Goal: Task Accomplishment & Management: Use online tool/utility

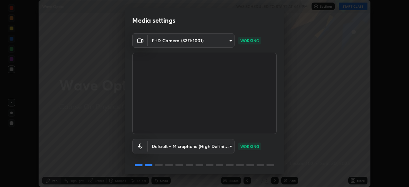
scroll to position [23, 0]
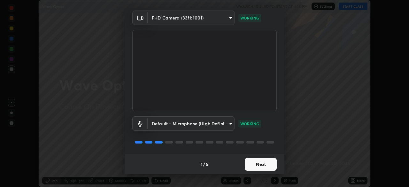
click at [261, 167] on button "Next" at bounding box center [261, 164] width 32 height 13
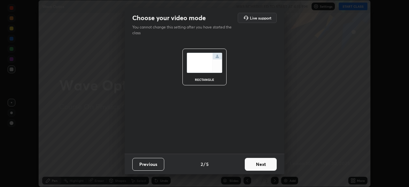
scroll to position [0, 0]
click at [266, 165] on button "Next" at bounding box center [261, 164] width 32 height 13
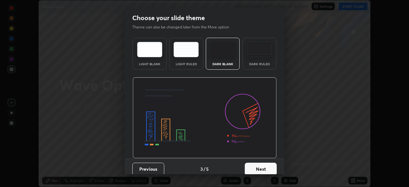
click at [267, 168] on button "Next" at bounding box center [261, 169] width 32 height 13
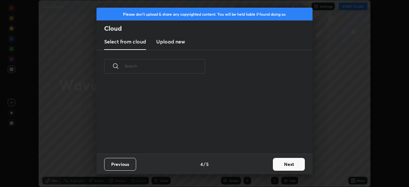
scroll to position [71, 205]
click at [285, 166] on button "Next" at bounding box center [289, 164] width 32 height 13
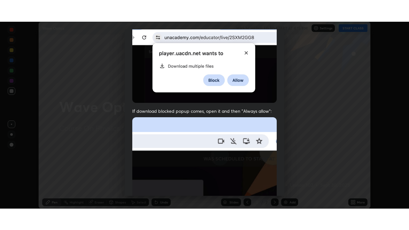
scroll to position [153, 0]
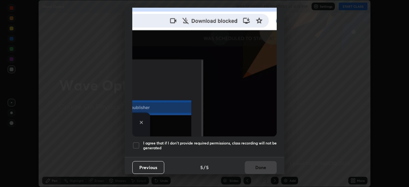
click at [137, 143] on div at bounding box center [136, 146] width 8 height 8
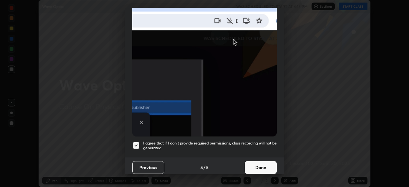
click at [264, 166] on button "Done" at bounding box center [261, 167] width 32 height 13
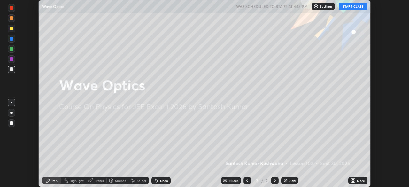
click at [356, 7] on button "START CLASS" at bounding box center [353, 7] width 29 height 8
click at [355, 180] on icon at bounding box center [355, 180] width 2 height 2
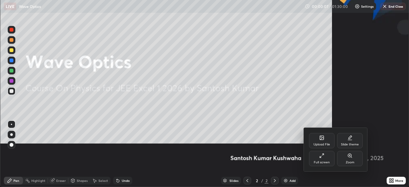
click at [324, 140] on icon at bounding box center [322, 138] width 4 height 4
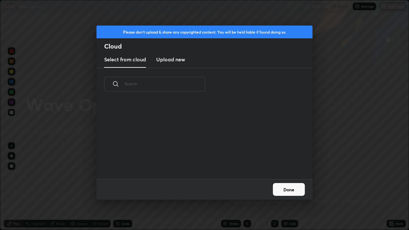
scroll to position [79, 205]
click at [337, 146] on div "Please don't upload & share any copyrighted content. You will be held liable if…" at bounding box center [204, 115] width 409 height 230
click at [336, 113] on div "Please don't upload & share any copyrighted content. You will be held liable if…" at bounding box center [204, 115] width 409 height 230
click at [338, 111] on div "Please don't upload & share any copyrighted content. You will be held liable if…" at bounding box center [204, 115] width 409 height 230
click at [298, 187] on button "Done" at bounding box center [289, 189] width 32 height 13
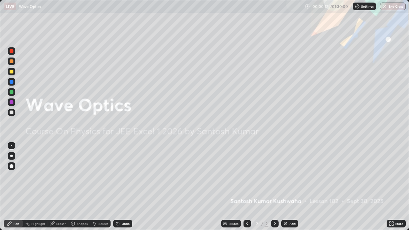
click at [285, 187] on img at bounding box center [285, 223] width 5 height 5
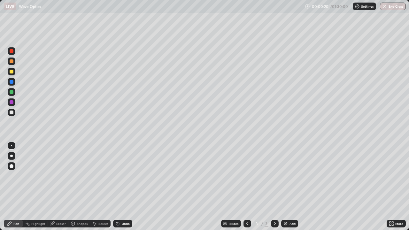
click at [20, 187] on div "Pen" at bounding box center [13, 224] width 19 height 8
click at [118, 187] on icon at bounding box center [118, 224] width 3 height 3
click at [12, 114] on div at bounding box center [12, 113] width 4 height 4
click at [120, 187] on div "Undo" at bounding box center [122, 224] width 19 height 8
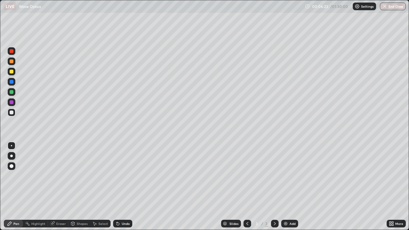
click at [118, 187] on icon at bounding box center [118, 224] width 3 height 3
click at [117, 187] on icon at bounding box center [118, 224] width 3 height 3
click at [120, 187] on div "Undo" at bounding box center [122, 224] width 19 height 8
click at [99, 187] on div "Select" at bounding box center [104, 223] width 10 height 3
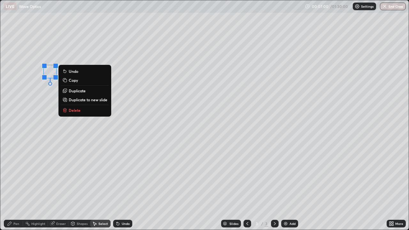
click at [65, 109] on icon at bounding box center [65, 108] width 2 height 1
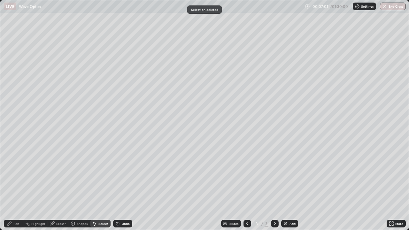
click at [17, 187] on div "Pen" at bounding box center [16, 223] width 6 height 3
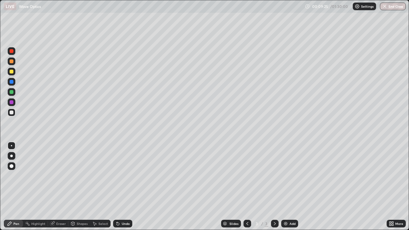
click at [288, 187] on img at bounding box center [285, 223] width 5 height 5
click at [99, 187] on div "Select" at bounding box center [104, 223] width 10 height 3
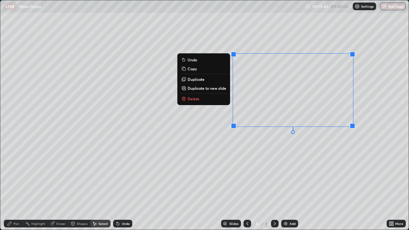
click at [197, 100] on p "Delete" at bounding box center [194, 98] width 12 height 5
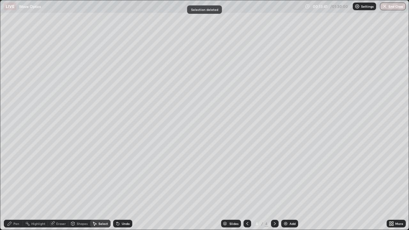
click at [20, 187] on div "Pen" at bounding box center [13, 224] width 19 height 8
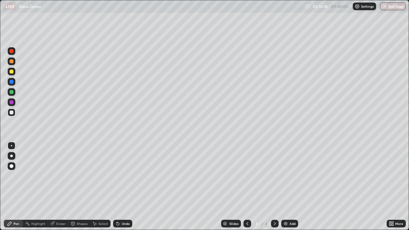
click at [118, 187] on icon at bounding box center [118, 224] width 3 height 3
click at [285, 187] on img at bounding box center [285, 223] width 5 height 5
click at [117, 187] on icon at bounding box center [118, 224] width 3 height 3
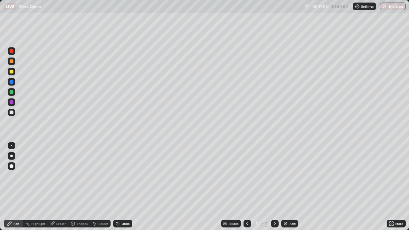
click at [117, 187] on icon at bounding box center [118, 224] width 3 height 3
click at [95, 187] on icon at bounding box center [94, 223] width 5 height 5
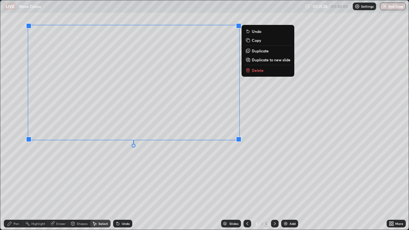
click at [248, 71] on icon at bounding box center [248, 70] width 0 height 1
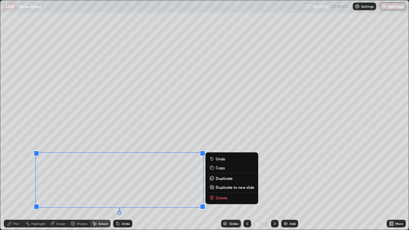
click at [211, 187] on icon at bounding box center [211, 198] width 0 height 1
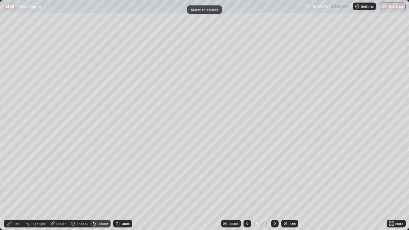
click at [15, 187] on div "Pen" at bounding box center [16, 223] width 6 height 3
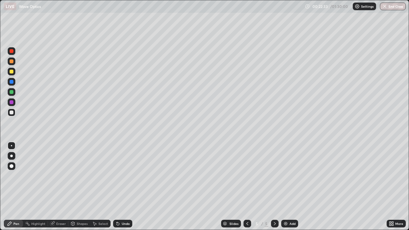
click at [101, 187] on div "Select" at bounding box center [104, 223] width 10 height 3
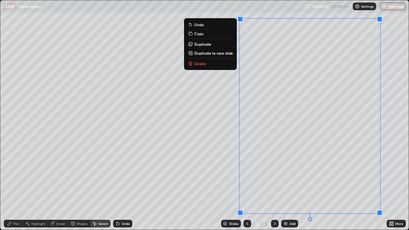
click at [202, 63] on p "Delete" at bounding box center [200, 63] width 12 height 5
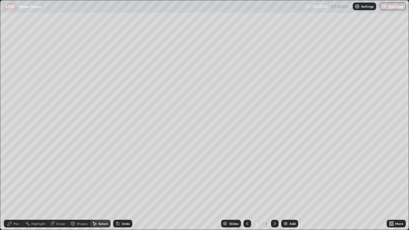
click at [20, 187] on div "Pen" at bounding box center [13, 224] width 19 height 8
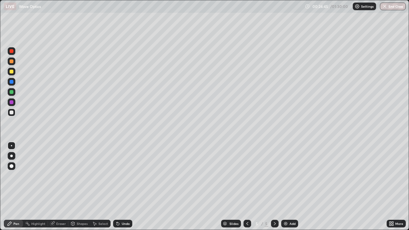
click at [104, 187] on div "Select" at bounding box center [104, 223] width 10 height 3
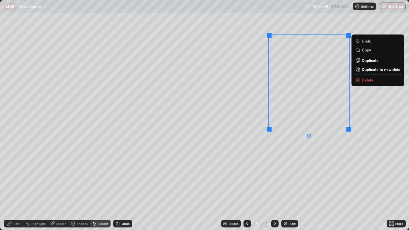
click at [368, 79] on p "Delete" at bounding box center [368, 79] width 12 height 5
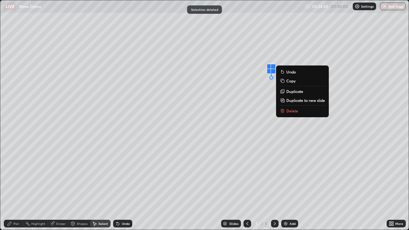
click at [297, 112] on p "Delete" at bounding box center [293, 110] width 12 height 5
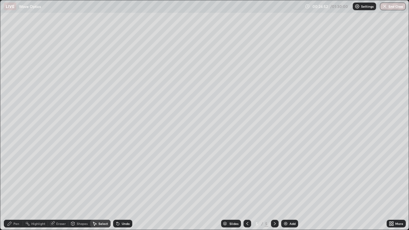
click at [18, 187] on div "Pen" at bounding box center [16, 223] width 6 height 3
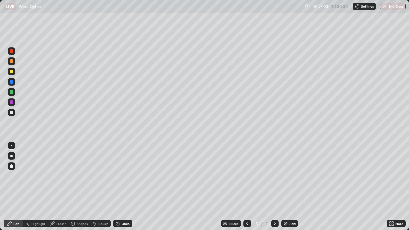
click at [99, 187] on div "Select" at bounding box center [104, 223] width 10 height 3
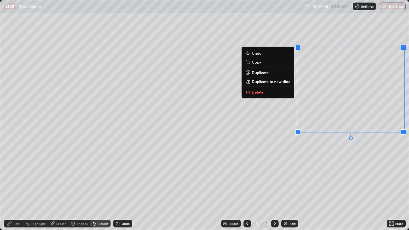
click at [258, 91] on p "Delete" at bounding box center [258, 92] width 12 height 5
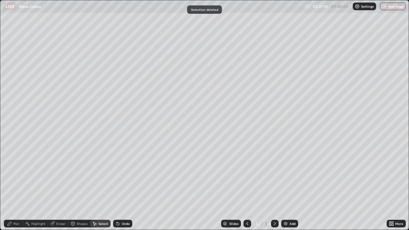
click at [16, 187] on div "Pen" at bounding box center [16, 223] width 6 height 3
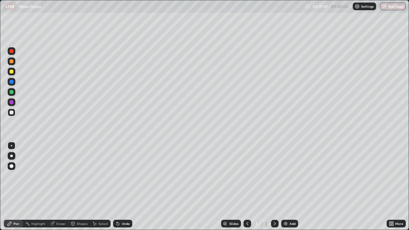
click at [206, 10] on div "LIVE Wave Optics" at bounding box center [153, 6] width 299 height 13
click at [207, 9] on div "LIVE Wave Optics" at bounding box center [153, 6] width 299 height 13
click at [120, 187] on div "Undo" at bounding box center [122, 224] width 19 height 8
click at [118, 187] on icon at bounding box center [118, 224] width 3 height 3
click at [117, 187] on icon at bounding box center [117, 222] width 1 height 1
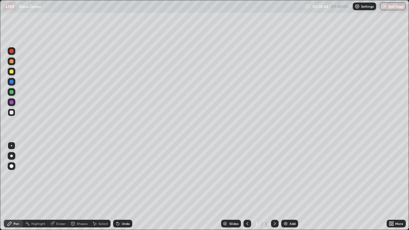
click at [117, 187] on icon at bounding box center [118, 224] width 3 height 3
click at [118, 187] on icon at bounding box center [117, 223] width 5 height 5
click at [117, 187] on icon at bounding box center [118, 224] width 3 height 3
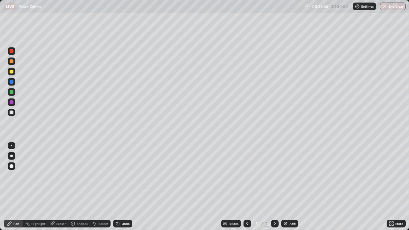
click at [121, 187] on div "Undo" at bounding box center [122, 224] width 19 height 8
click at [122, 187] on div "Undo" at bounding box center [122, 224] width 19 height 8
click at [12, 146] on div at bounding box center [11, 145] width 1 height 1
click at [285, 187] on img at bounding box center [285, 223] width 5 height 5
click at [210, 187] on div "Slides 6 / 6 Add" at bounding box center [259, 224] width 255 height 13
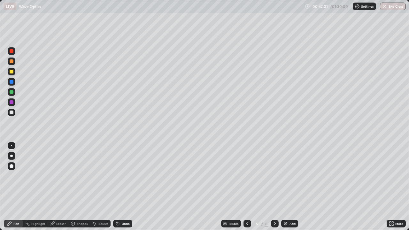
click at [117, 187] on icon at bounding box center [118, 224] width 3 height 3
click at [95, 187] on icon at bounding box center [94, 223] width 5 height 5
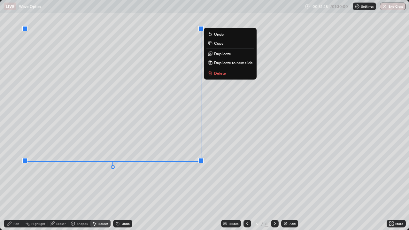
click at [211, 74] on icon at bounding box center [211, 73] width 0 height 1
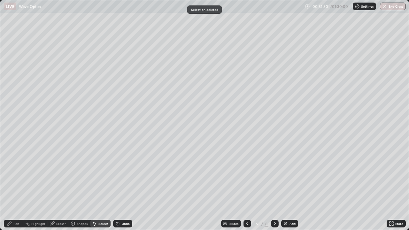
click at [16, 187] on div "Pen" at bounding box center [16, 223] width 6 height 3
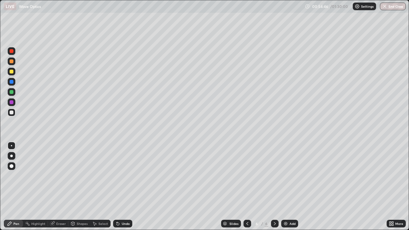
click at [97, 187] on div "Select" at bounding box center [100, 224] width 20 height 8
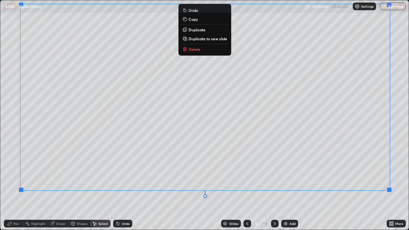
click at [198, 50] on p "Delete" at bounding box center [195, 49] width 12 height 5
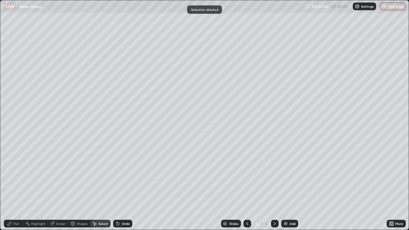
click at [20, 187] on div "Pen" at bounding box center [13, 224] width 19 height 8
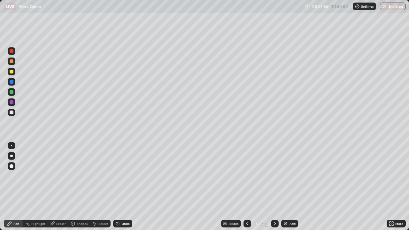
click at [123, 187] on div "Undo" at bounding box center [126, 223] width 8 height 3
click at [123, 187] on div "Undo" at bounding box center [122, 224] width 19 height 8
click at [122, 187] on div "Undo" at bounding box center [122, 224] width 19 height 8
click at [123, 187] on div "Undo" at bounding box center [122, 224] width 19 height 8
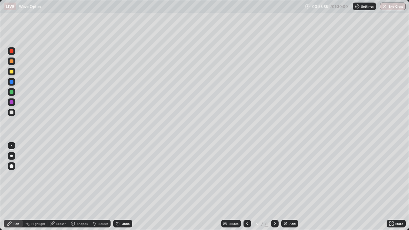
click at [100, 187] on div "Select" at bounding box center [104, 223] width 10 height 3
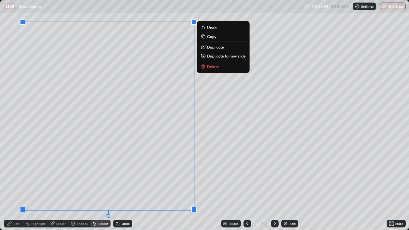
click at [204, 67] on icon at bounding box center [203, 67] width 3 height 3
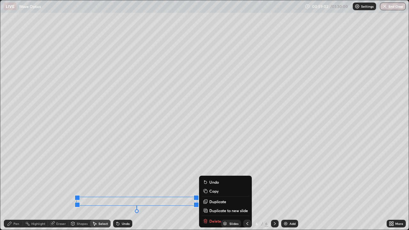
click at [206, 187] on div "Slides 6 / 6 Add" at bounding box center [259, 224] width 255 height 13
click at [214, 187] on div "Slides 6 / 6 Add" at bounding box center [259, 224] width 255 height 13
click at [205, 187] on div "Slides 6 / 6 Add" at bounding box center [259, 224] width 255 height 13
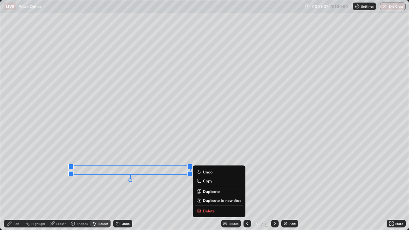
click at [204, 187] on p "Delete" at bounding box center [209, 211] width 12 height 5
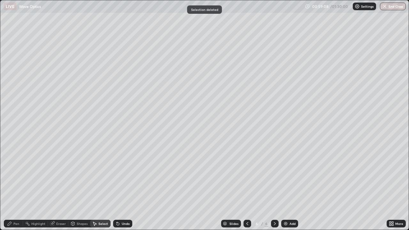
click at [18, 187] on div "Pen" at bounding box center [16, 223] width 6 height 3
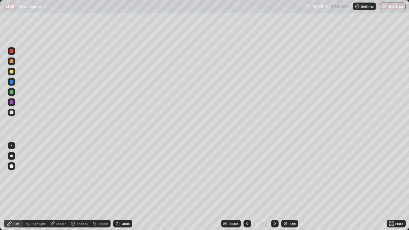
click at [117, 187] on icon at bounding box center [118, 224] width 3 height 3
click at [118, 187] on icon at bounding box center [117, 223] width 5 height 5
click at [117, 187] on icon at bounding box center [118, 224] width 3 height 3
click at [118, 187] on icon at bounding box center [118, 224] width 3 height 3
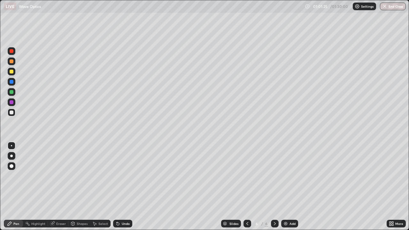
click at [99, 187] on div "Select" at bounding box center [104, 223] width 10 height 3
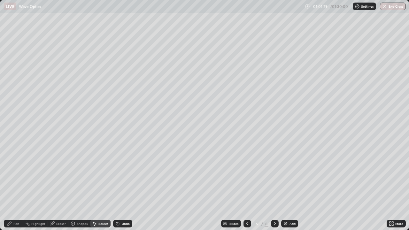
click at [82, 32] on div "0 ° Undo Copy Duplicate Duplicate to new slide Delete" at bounding box center [204, 115] width 409 height 230
click at [82, 27] on div "0 ° Undo Copy Duplicate Duplicate to new slide Delete" at bounding box center [204, 115] width 409 height 230
click at [80, 24] on div "0 ° Undo Copy Duplicate Duplicate to new slide Delete" at bounding box center [204, 115] width 409 height 230
click at [14, 187] on div "Pen" at bounding box center [13, 224] width 19 height 8
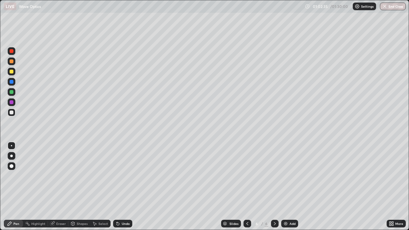
click at [286, 187] on img at bounding box center [285, 223] width 5 height 5
click at [117, 187] on icon at bounding box center [118, 224] width 3 height 3
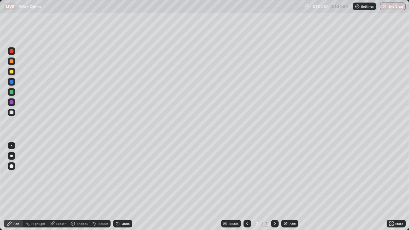
click at [117, 187] on icon at bounding box center [118, 224] width 3 height 3
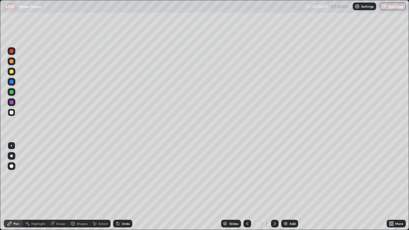
click at [117, 187] on icon at bounding box center [118, 224] width 3 height 3
click at [118, 187] on icon at bounding box center [117, 223] width 5 height 5
click at [119, 187] on icon at bounding box center [117, 223] width 5 height 5
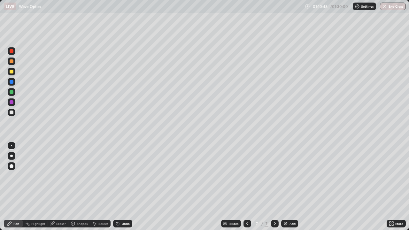
click at [117, 187] on icon at bounding box center [117, 222] width 1 height 1
click at [102, 187] on div "Select" at bounding box center [104, 223] width 10 height 3
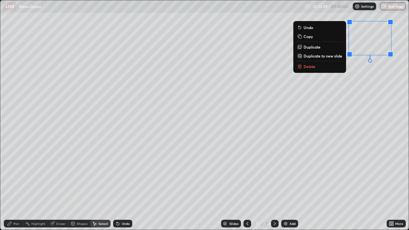
click at [312, 66] on p "Delete" at bounding box center [310, 66] width 12 height 5
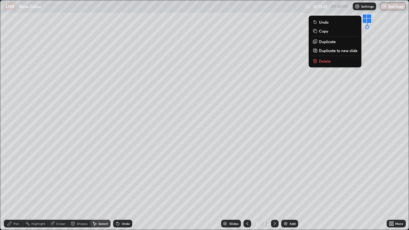
click at [328, 59] on p "Delete" at bounding box center [325, 61] width 12 height 5
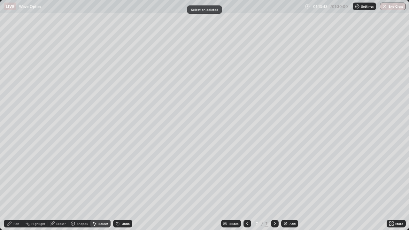
click at [100, 187] on div "Select" at bounding box center [100, 224] width 20 height 8
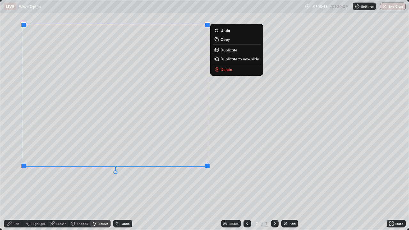
click at [216, 71] on icon at bounding box center [216, 69] width 3 height 3
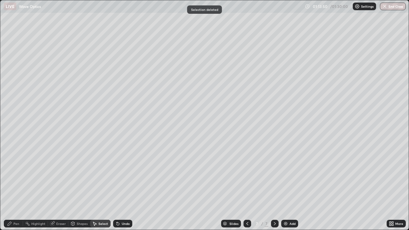
click at [18, 187] on div "Pen" at bounding box center [16, 223] width 6 height 3
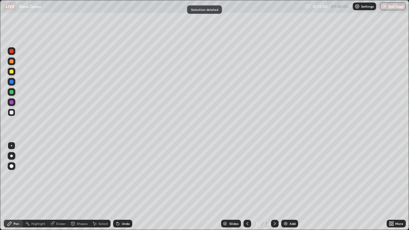
click at [16, 187] on div "Pen" at bounding box center [16, 223] width 6 height 3
click at [98, 187] on div "Select" at bounding box center [100, 224] width 20 height 8
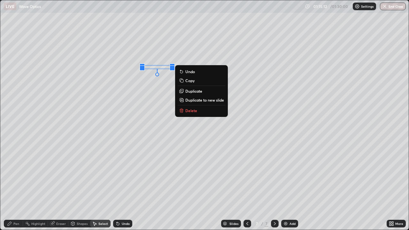
click at [189, 108] on p "Delete" at bounding box center [192, 110] width 12 height 5
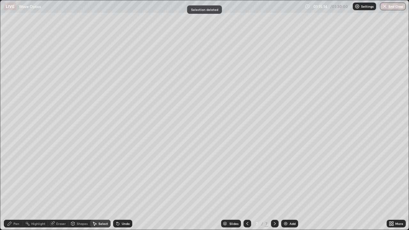
click at [18, 187] on div "Pen" at bounding box center [16, 223] width 6 height 3
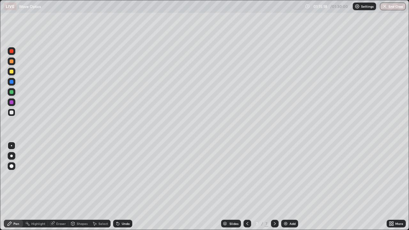
click at [99, 187] on div "Select" at bounding box center [100, 224] width 20 height 8
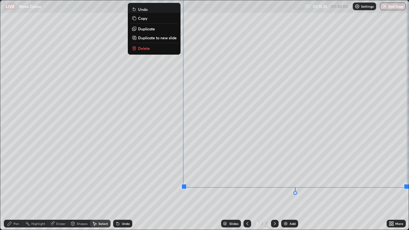
click at [142, 47] on p "Delete" at bounding box center [144, 48] width 12 height 5
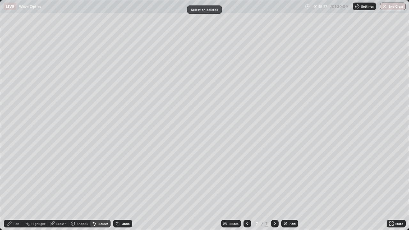
click at [16, 187] on div "Pen" at bounding box center [16, 223] width 6 height 3
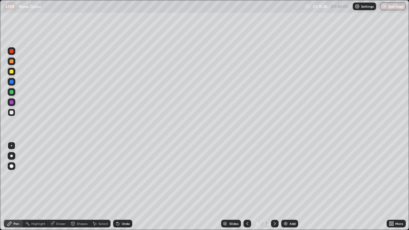
click at [12, 112] on div at bounding box center [12, 113] width 4 height 4
click at [11, 91] on div at bounding box center [12, 92] width 4 height 4
click at [19, 187] on div "Pen" at bounding box center [13, 224] width 19 height 8
click at [105, 187] on div "Select" at bounding box center [104, 223] width 10 height 3
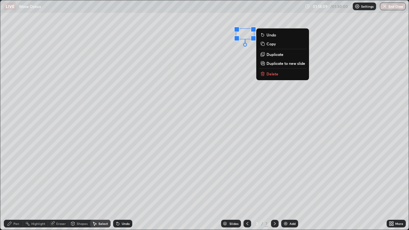
click at [221, 108] on div "0 ° Undo Copy Duplicate Duplicate to new slide Delete" at bounding box center [204, 115] width 409 height 230
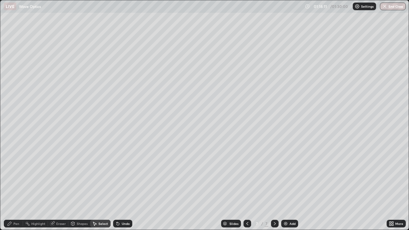
click at [107, 187] on div "Select" at bounding box center [104, 223] width 10 height 3
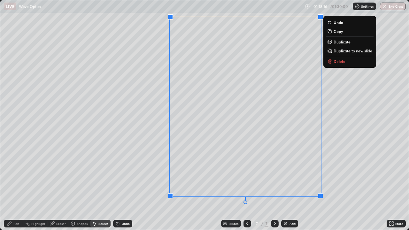
click at [20, 187] on div "Pen" at bounding box center [13, 224] width 19 height 8
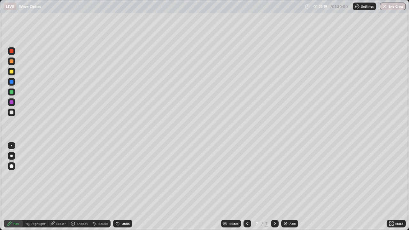
click at [285, 187] on img at bounding box center [285, 223] width 5 height 5
click at [397, 8] on button "End Class" at bounding box center [393, 7] width 25 height 8
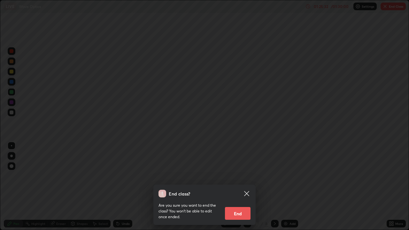
click at [243, 187] on button "End" at bounding box center [238, 213] width 26 height 13
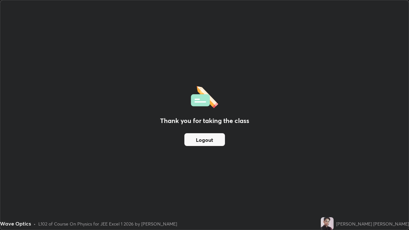
click at [213, 140] on button "Logout" at bounding box center [205, 139] width 41 height 13
